Goal: Transaction & Acquisition: Book appointment/travel/reservation

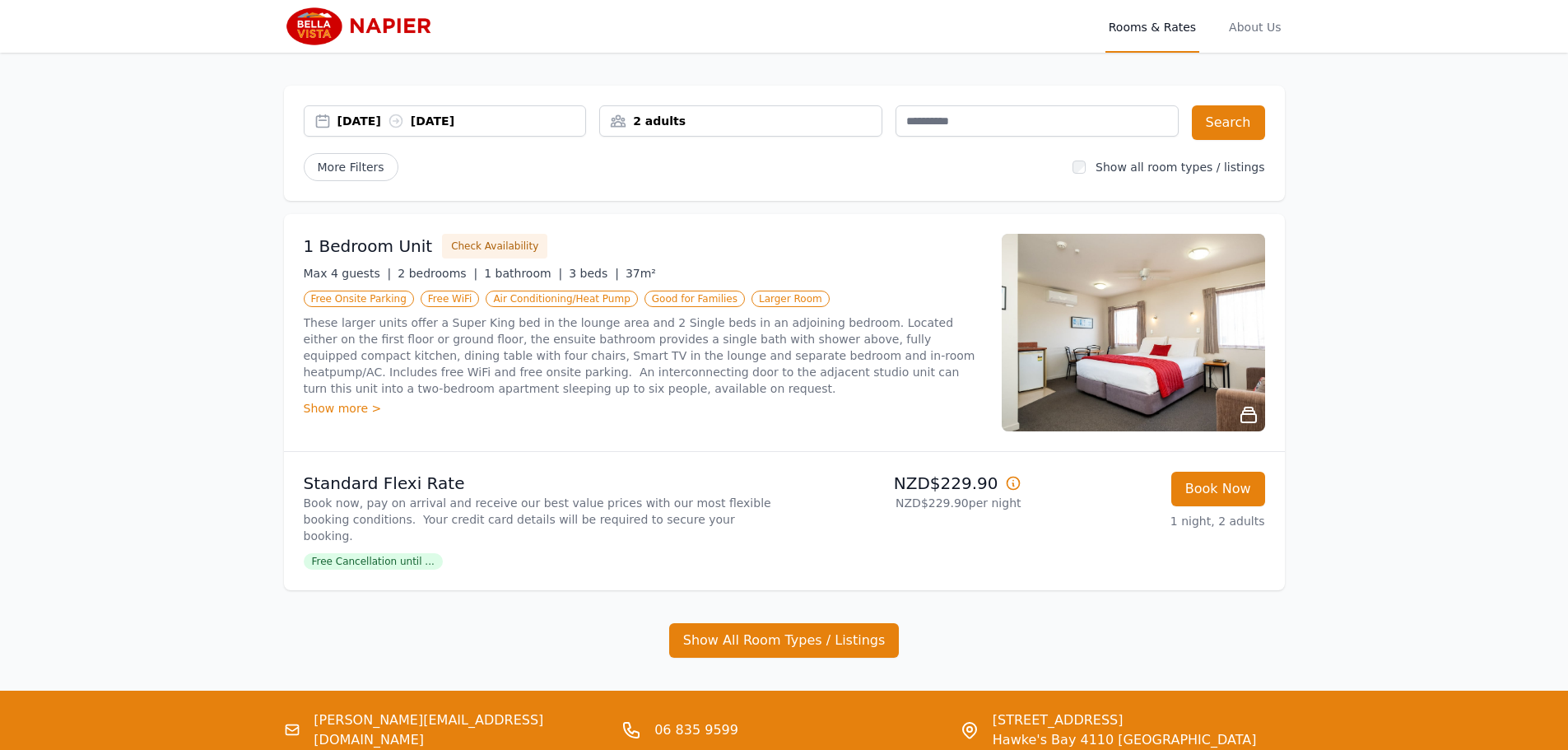
click at [394, 117] on div "[DATE] [DATE]" at bounding box center [461, 120] width 248 height 17
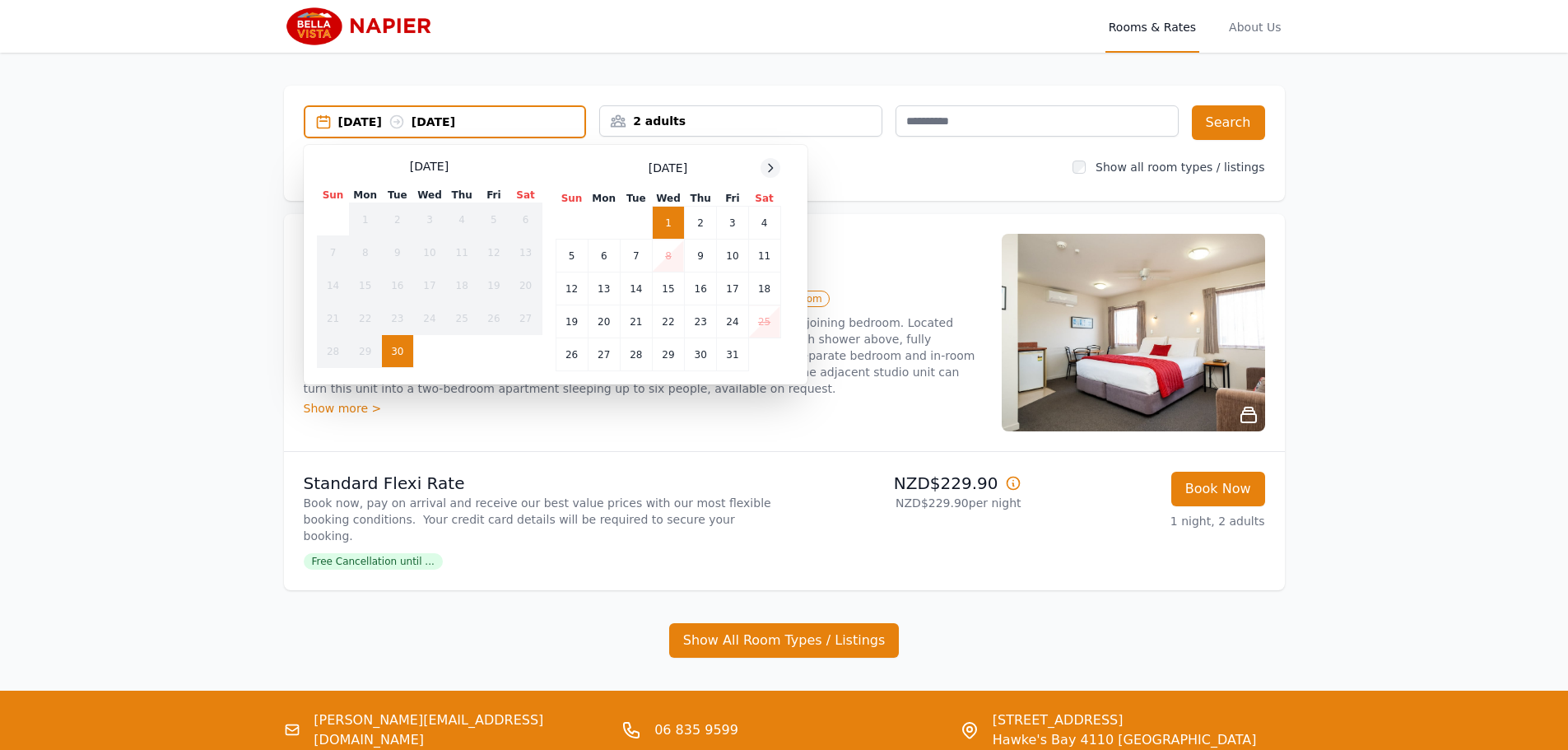
click at [777, 166] on icon at bounding box center [770, 168] width 13 height 13
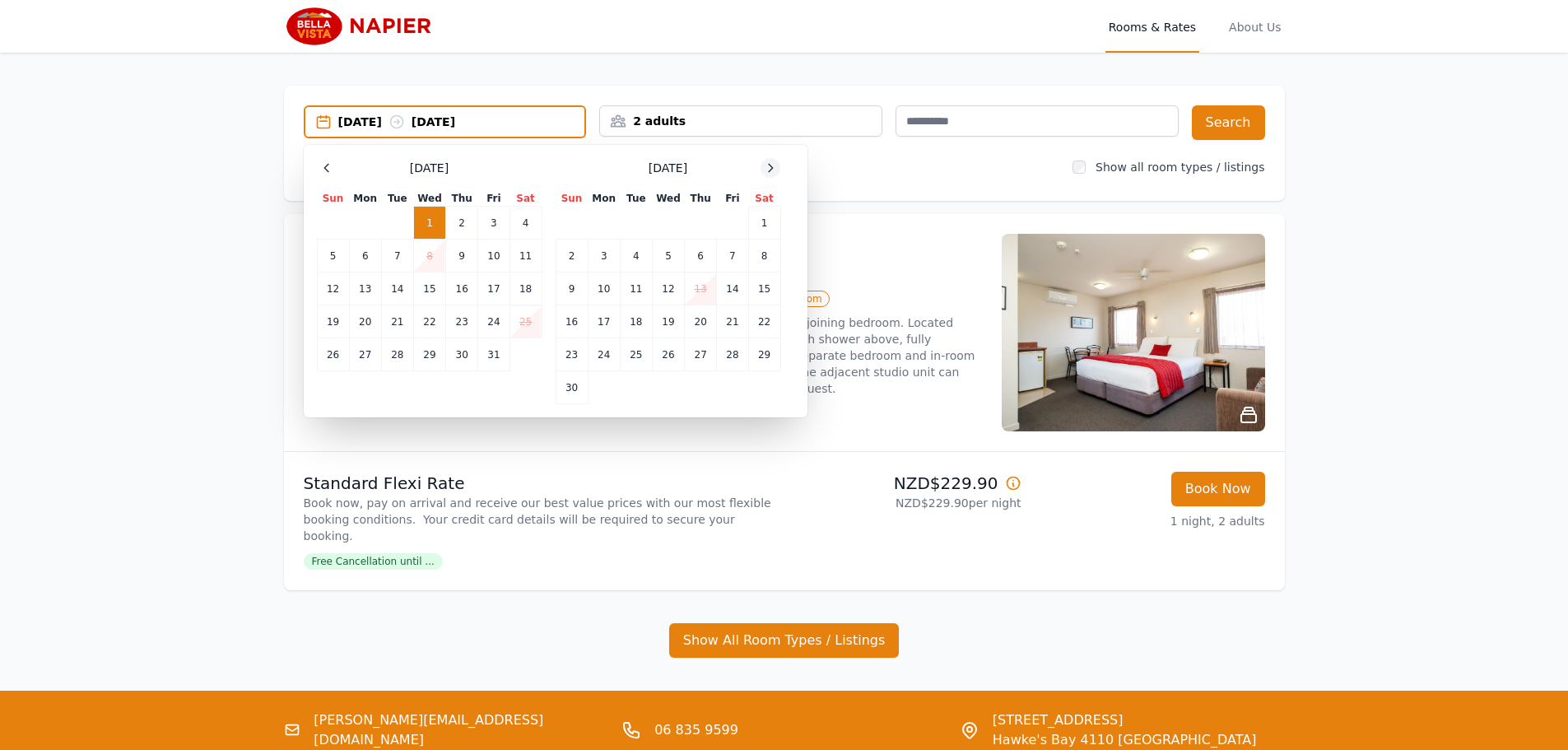
click at [777, 166] on icon at bounding box center [770, 168] width 13 height 13
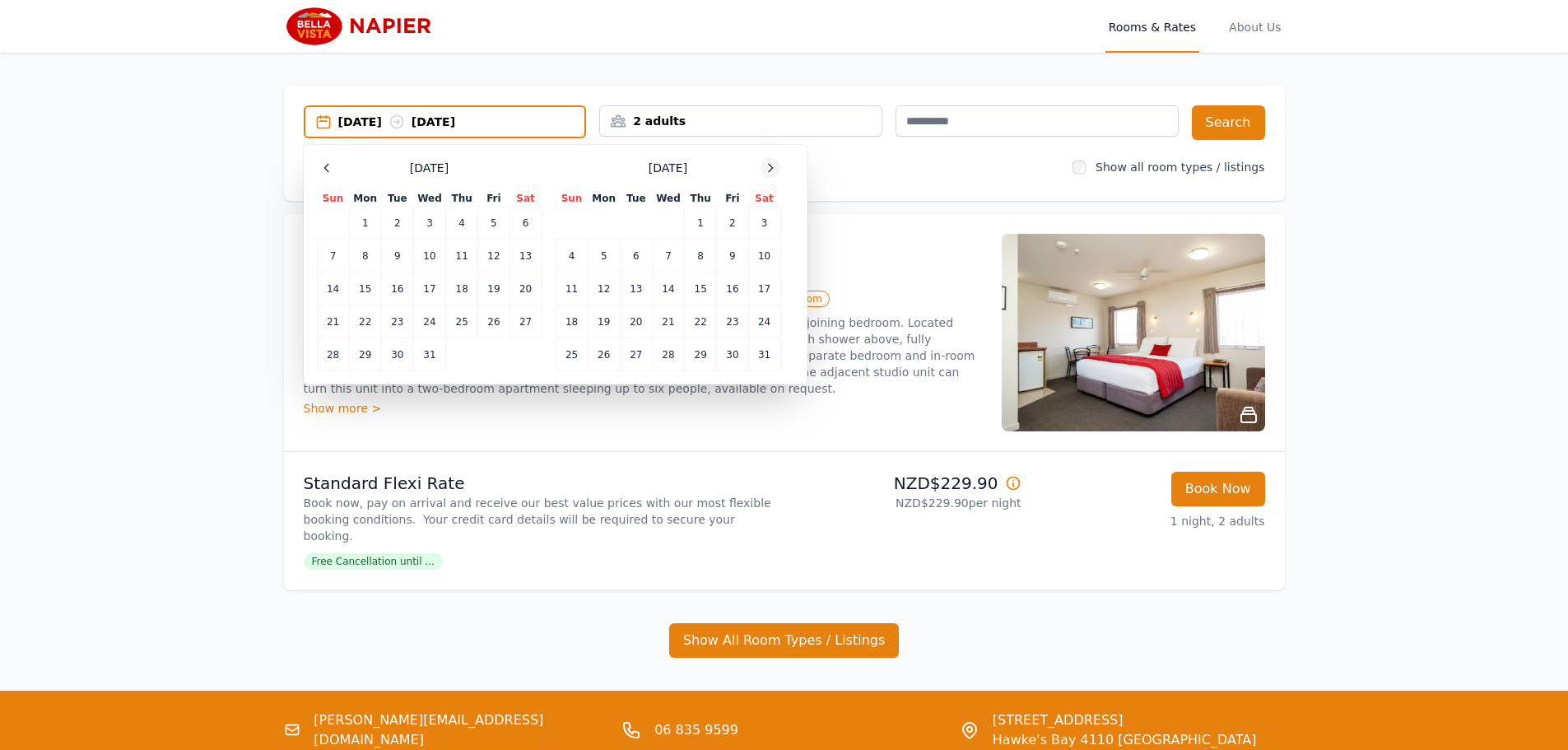
click at [777, 166] on icon at bounding box center [770, 168] width 13 height 13
click at [492, 223] on td "6" at bounding box center [494, 223] width 32 height 33
drag, startPoint x: 367, startPoint y: 255, endPoint x: 321, endPoint y: 255, distance: 46.0
click at [321, 255] on tr "8 9 10 11 12 13 14" at bounding box center [429, 255] width 225 height 33
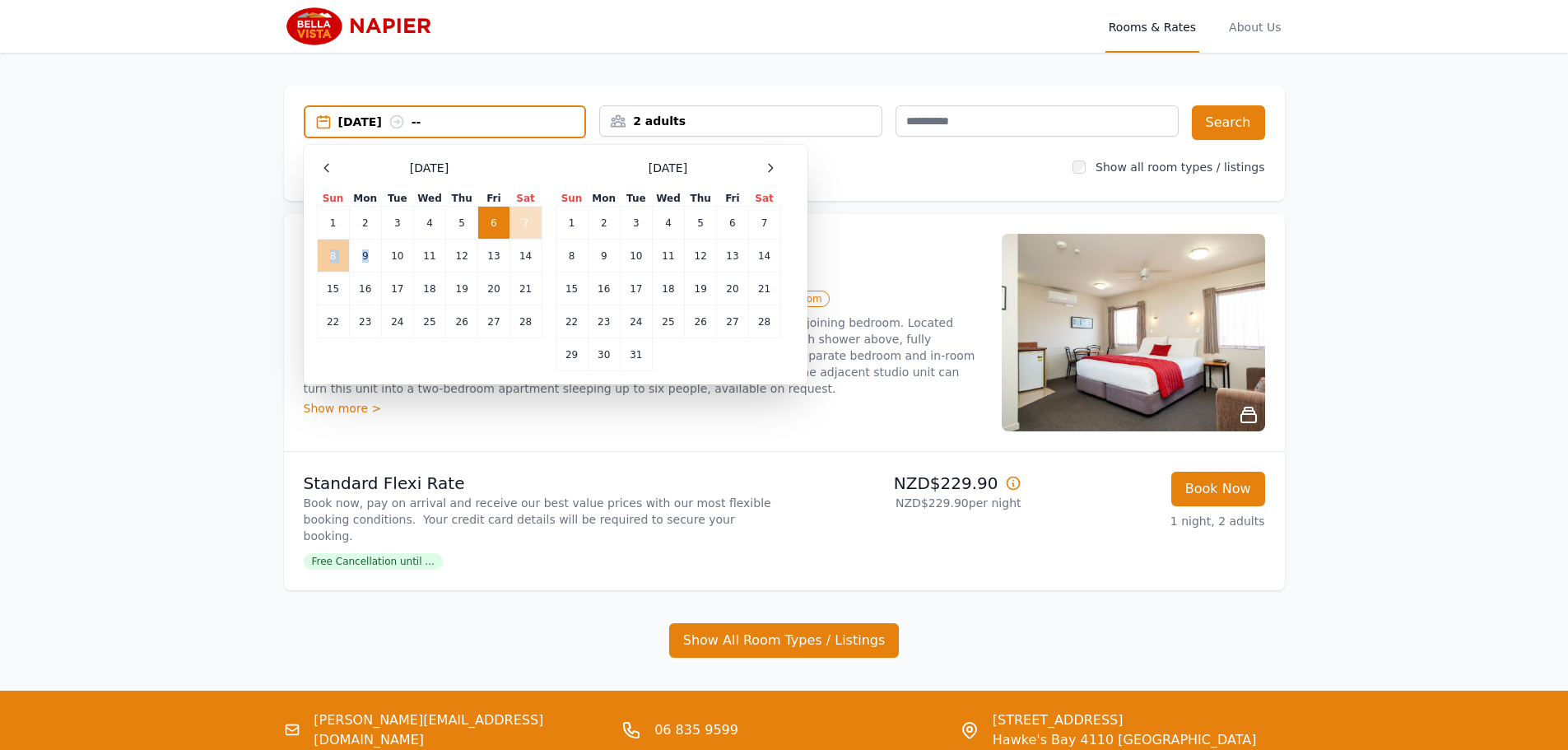
click at [330, 252] on td "8" at bounding box center [332, 255] width 33 height 33
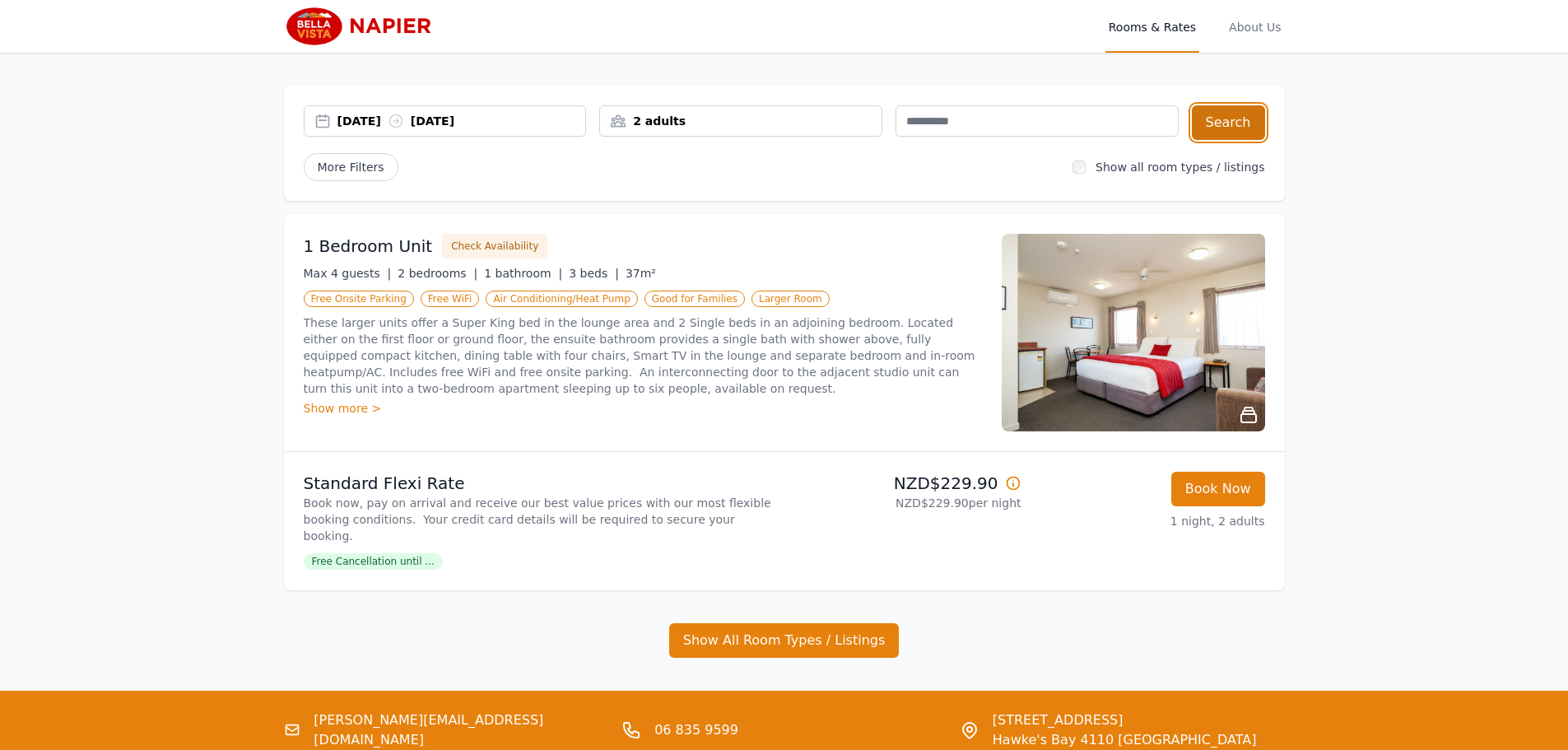
click at [1220, 129] on button "Search" at bounding box center [1228, 122] width 73 height 34
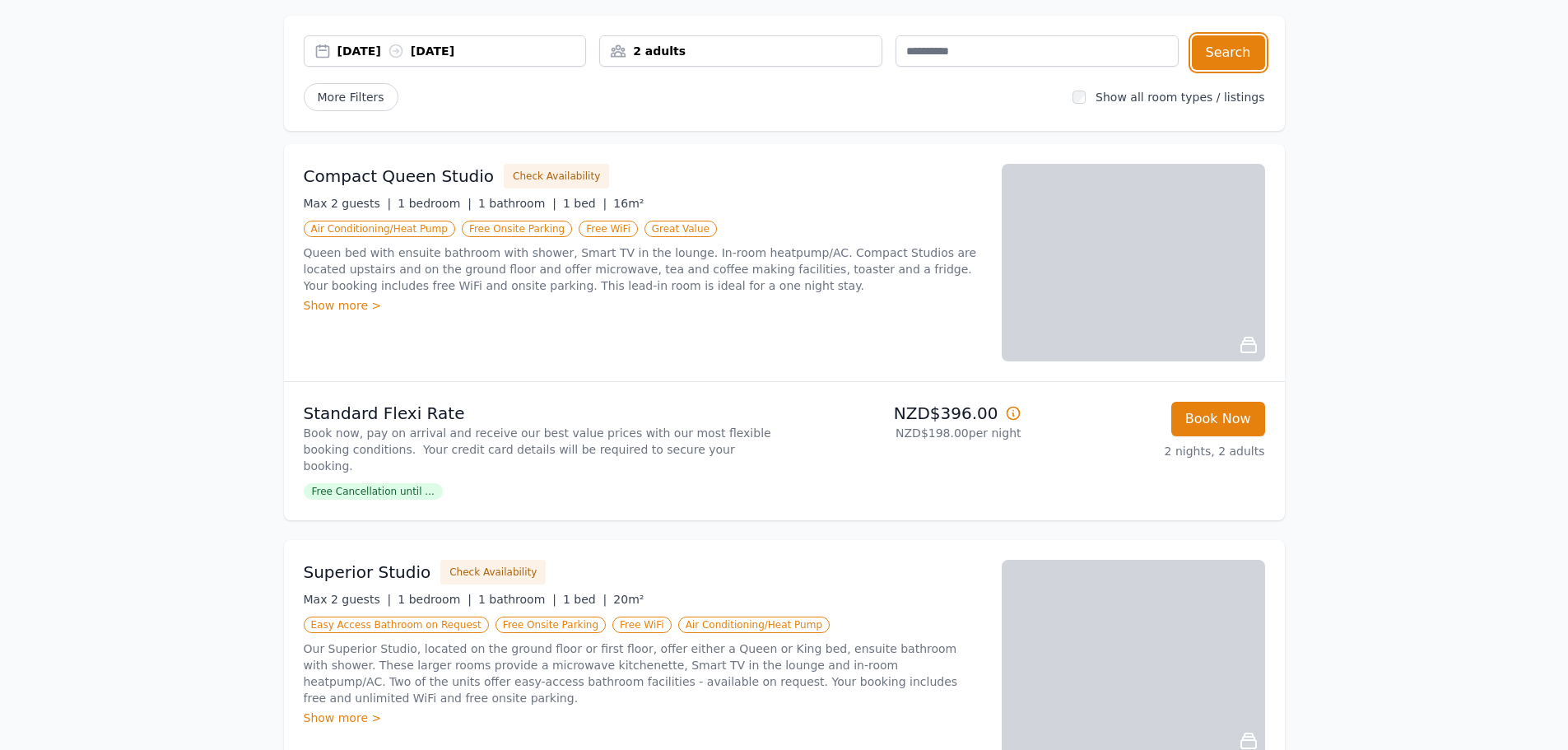
scroll to position [165, 0]
